Goal: Check status

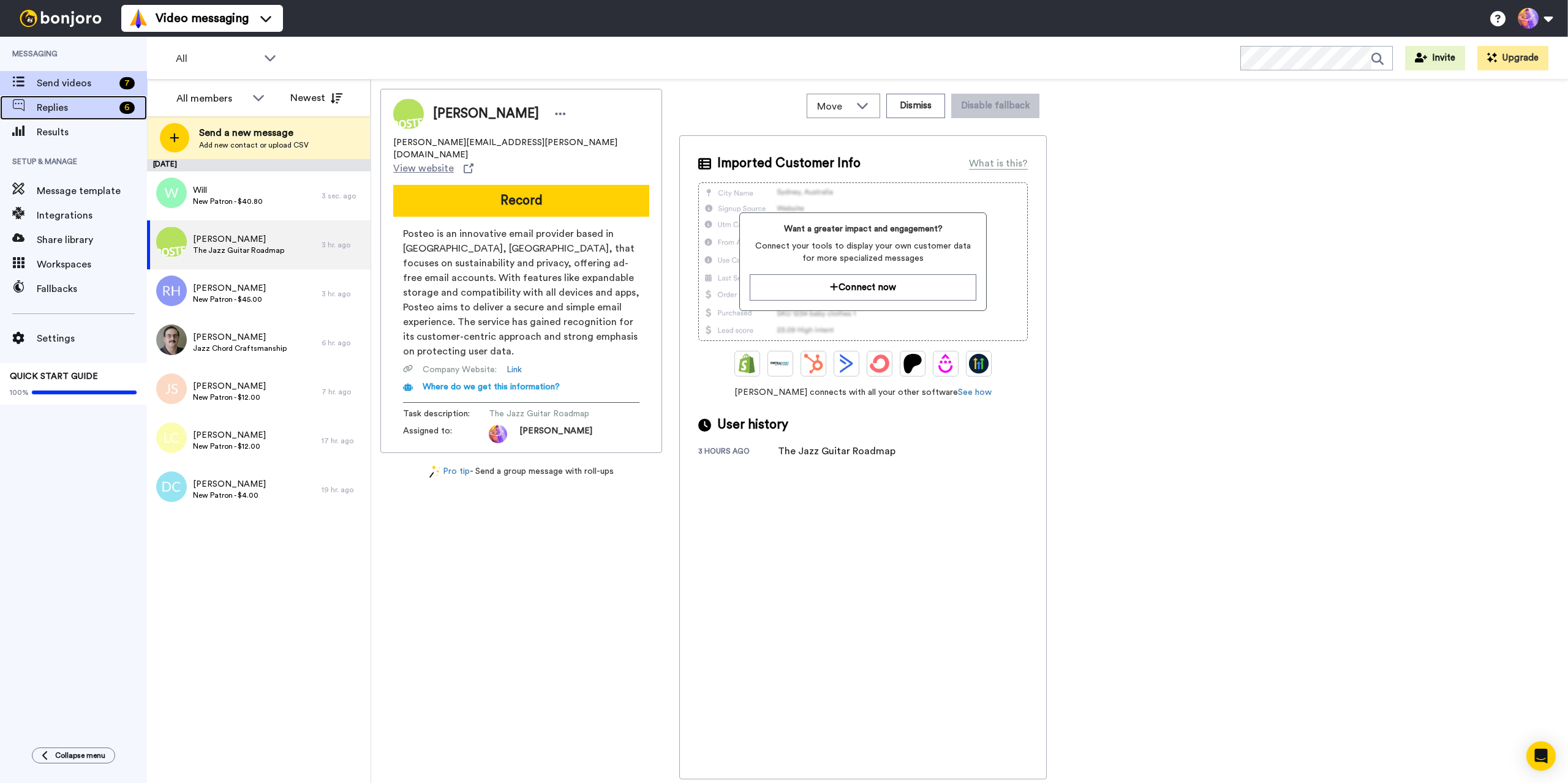
click at [57, 108] on span "Replies" at bounding box center [76, 108] width 78 height 15
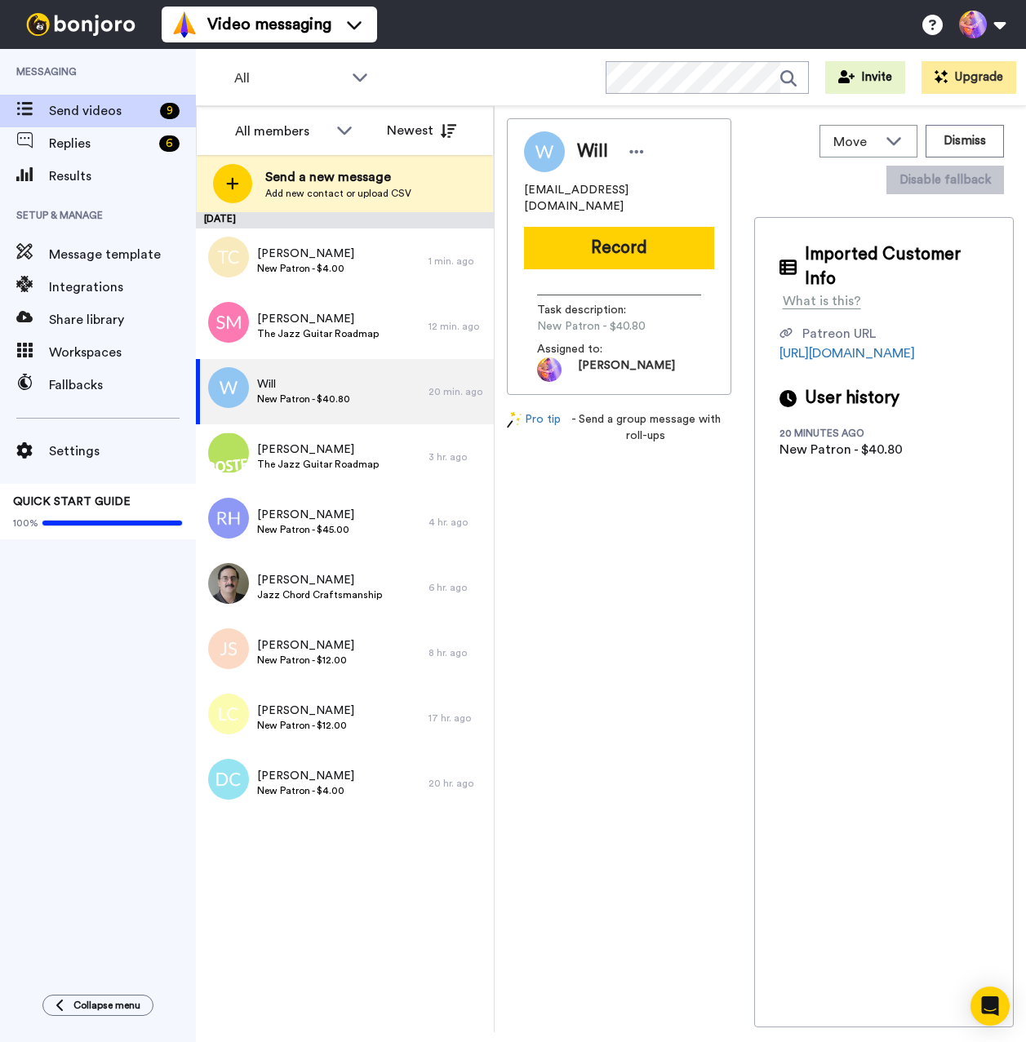
click at [682, 729] on div "Will [EMAIL_ADDRESS][DOMAIN_NAME] Record Task description : New Patron - $40.80…" at bounding box center [619, 572] width 224 height 909
